Goal: Information Seeking & Learning: Learn about a topic

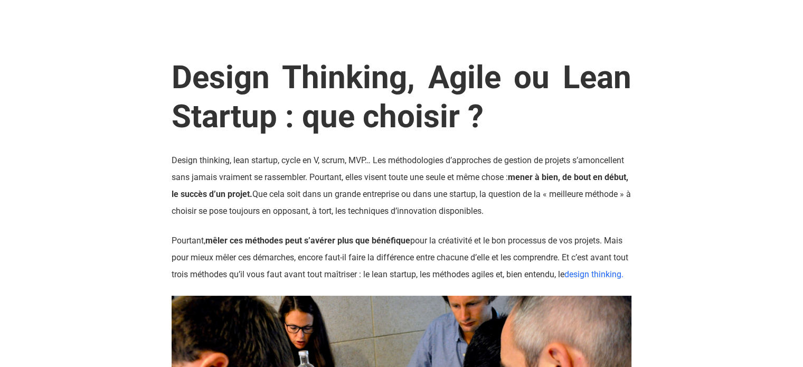
scroll to position [106, 0]
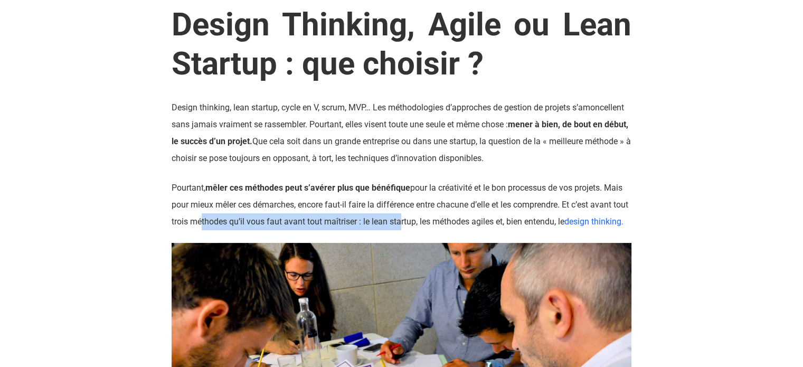
drag, startPoint x: 276, startPoint y: 230, endPoint x: 416, endPoint y: 228, distance: 139.8
click at [416, 228] on p "Pourtant, mêler ces méthodes peut s’avérer plus que bénéfique pour la créativit…" at bounding box center [401, 204] width 460 height 51
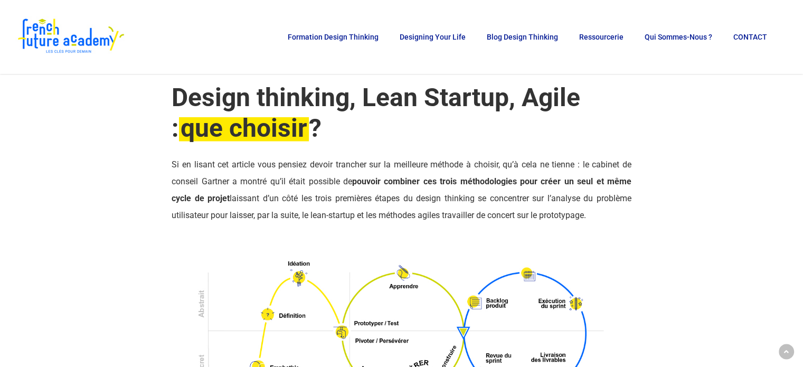
scroll to position [3588, 0]
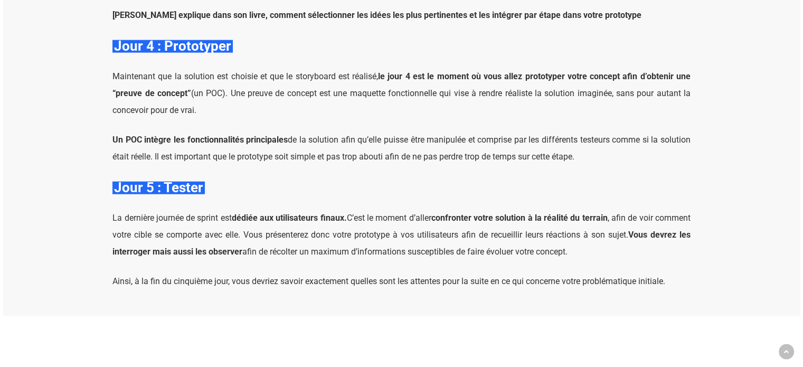
scroll to position [2691, 0]
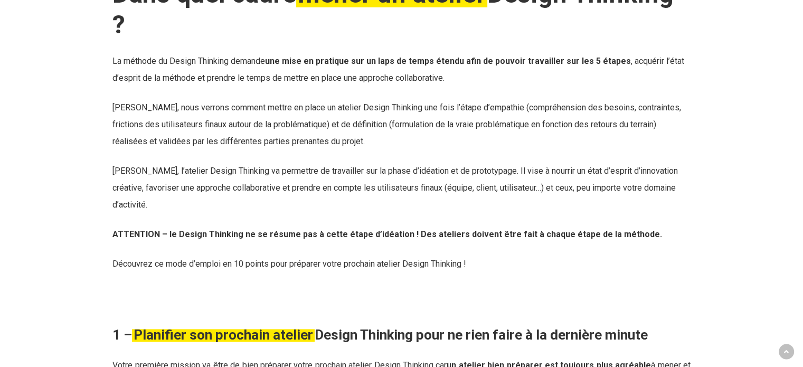
scroll to position [1372, 0]
